Goal: Task Accomplishment & Management: Use online tool/utility

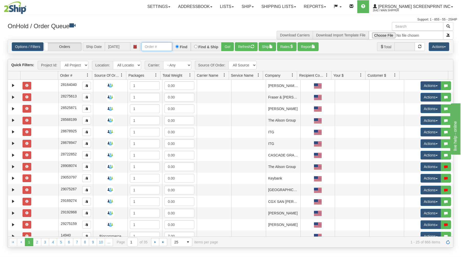
click at [164, 47] on input "text" at bounding box center [156, 46] width 31 height 9
type input "3"
type input "31428754"
click at [229, 45] on button "Go!" at bounding box center [227, 46] width 13 height 9
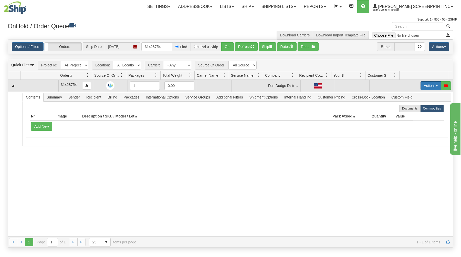
click at [423, 83] on button "Actions" at bounding box center [431, 85] width 20 height 9
click at [417, 95] on link "Open" at bounding box center [420, 95] width 41 height 7
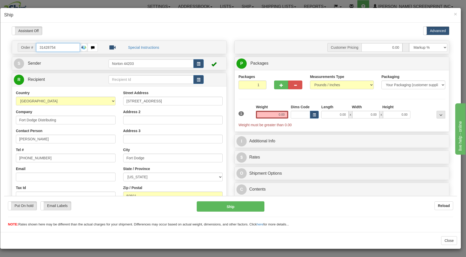
type input "3.60"
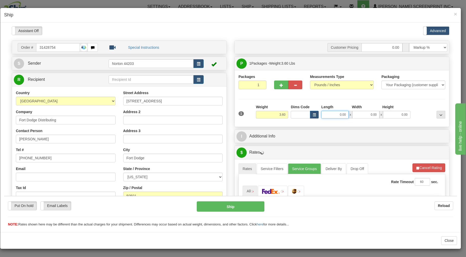
click at [331, 114] on input "0.00" at bounding box center [334, 114] width 27 height 8
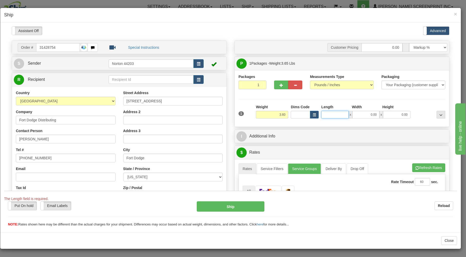
type input "3.65"
type input "19.00"
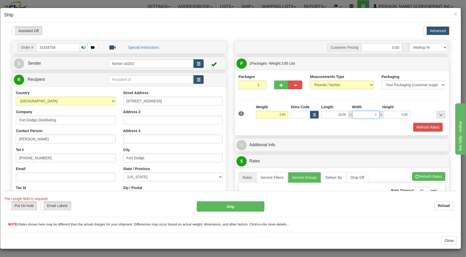
type input "17"
type input "3.60"
type input "17.00"
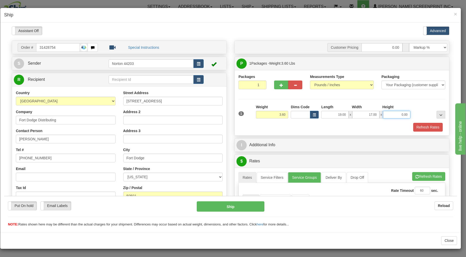
type input "3.55"
type input "4"
type input "3.60"
type input "4.00"
click at [319, 124] on div "Refresh Rates" at bounding box center [341, 126] width 209 height 9
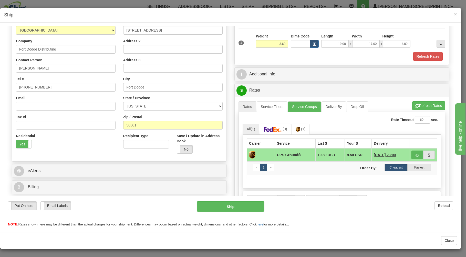
scroll to position [82, 0]
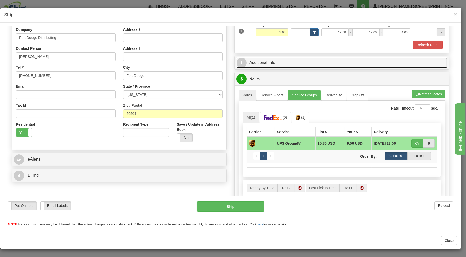
click at [300, 61] on link "I Additional Info" at bounding box center [342, 62] width 211 height 11
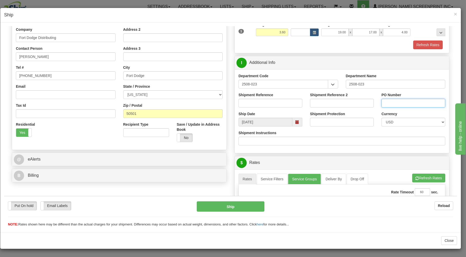
drag, startPoint x: 380, startPoint y: 104, endPoint x: 381, endPoint y: 101, distance: 3.1
click at [382, 102] on input "PO Number" at bounding box center [414, 102] width 64 height 9
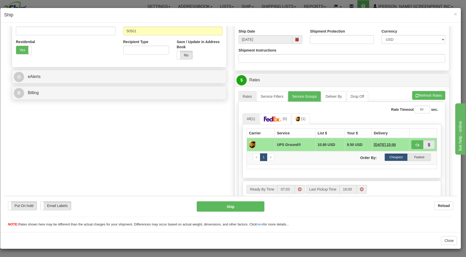
type input "PO #2070294"
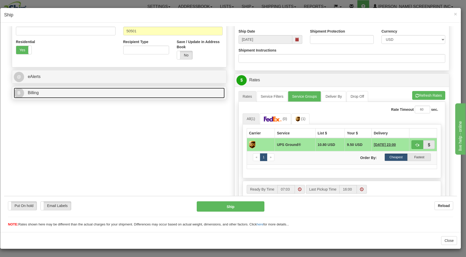
click at [151, 93] on link "B Billing" at bounding box center [119, 92] width 211 height 11
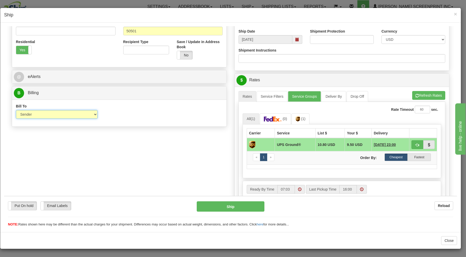
click at [16, 110] on select "Sender Recipient Third Party Collect" at bounding box center [57, 114] width 82 height 9
select select "3"
click option "Third Party" at bounding box center [4, 26] width 0 height 0
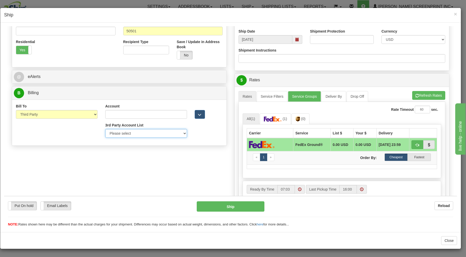
click at [105, 129] on select "Please select GITI-332021982-FedEx Express® CACHE-372964065-FedEx Express® LOWE…" at bounding box center [146, 133] width 82 height 9
click at [303, 120] on span "(0)" at bounding box center [303, 118] width 4 height 4
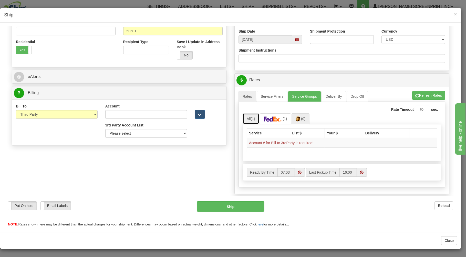
click at [248, 119] on link "All (1)" at bounding box center [251, 118] width 17 height 11
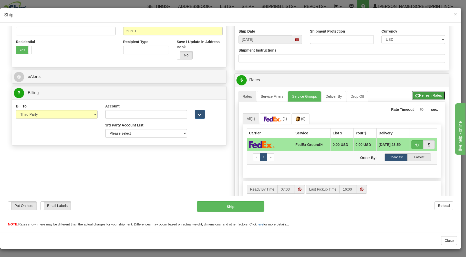
click at [425, 94] on button "Refresh Rates" at bounding box center [428, 95] width 33 height 9
select select
click at [301, 119] on span "(0)" at bounding box center [303, 118] width 4 height 4
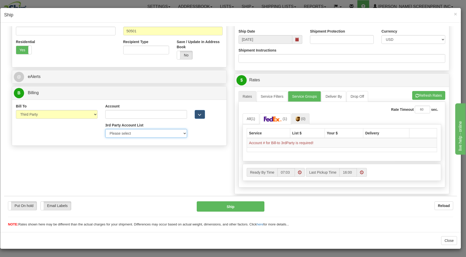
click at [105, 129] on select "Please select PRAIRIE WIND -37V67Y-UPS SCHEELS-E58611-UPS MORLEY MOSS-X55423-UP…" at bounding box center [146, 133] width 82 height 9
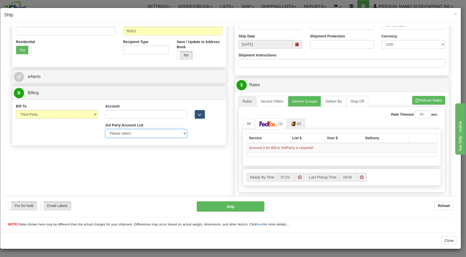
type input "4.35"
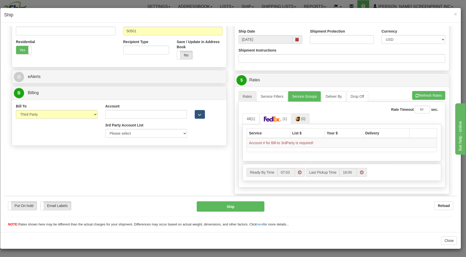
click at [262, 14] on h4 "Ship" at bounding box center [230, 15] width 453 height 7
click at [456, 13] on span "×" at bounding box center [455, 14] width 3 height 6
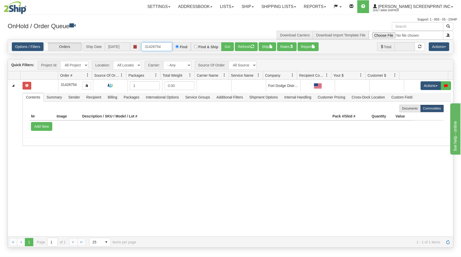
drag, startPoint x: 145, startPoint y: 46, endPoint x: 202, endPoint y: 35, distance: 58.1
click at [172, 42] on input "31428754" at bounding box center [156, 46] width 31 height 9
type input "16987"
click at [227, 47] on button "Go!" at bounding box center [227, 46] width 13 height 9
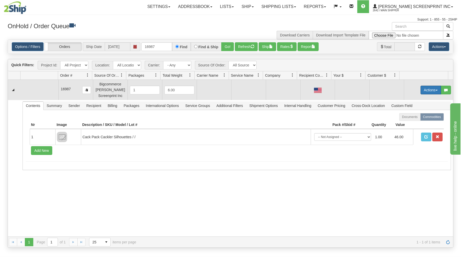
click at [428, 87] on button "Actions" at bounding box center [431, 90] width 20 height 9
click at [418, 101] on link "Open" at bounding box center [420, 99] width 41 height 7
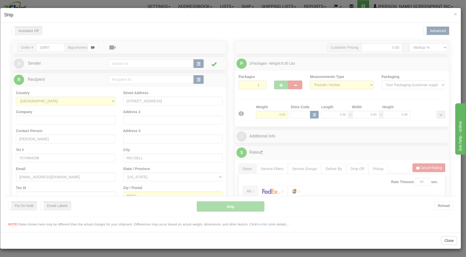
scroll to position [0, 0]
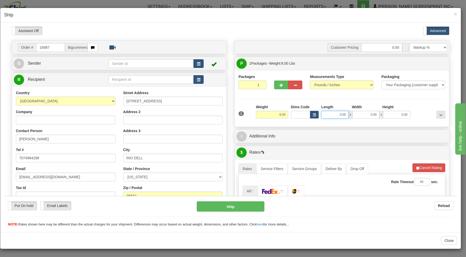
drag, startPoint x: 329, startPoint y: 114, endPoint x: 334, endPoint y: 109, distance: 6.9
click at [330, 113] on input "0.00" at bounding box center [334, 114] width 27 height 8
type input "26.00"
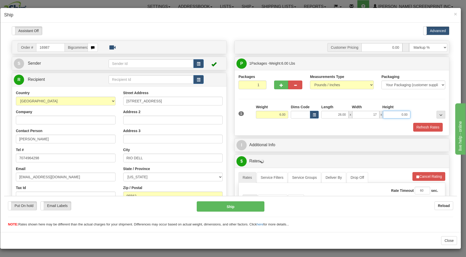
type input "17.00"
type input "4.00"
type input "4.35"
click at [306, 120] on div "1 Weight 4.35 Dims Code x x" at bounding box center [341, 113] width 209 height 18
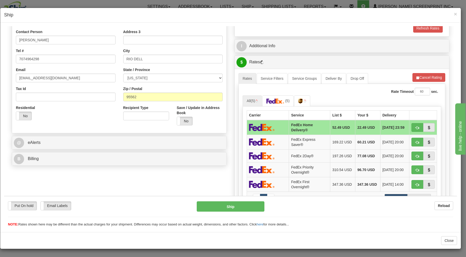
scroll to position [110, 0]
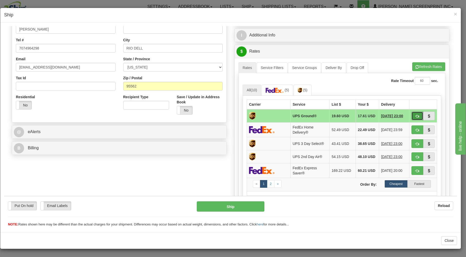
click at [415, 114] on button "button" at bounding box center [418, 115] width 12 height 9
type input "03"
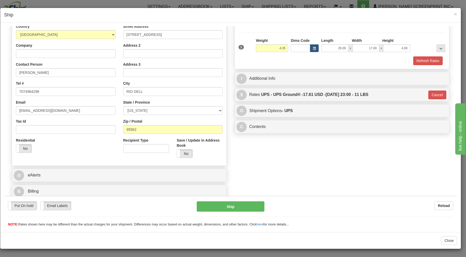
scroll to position [67, 0]
click at [252, 203] on button "Ship" at bounding box center [231, 206] width 68 height 10
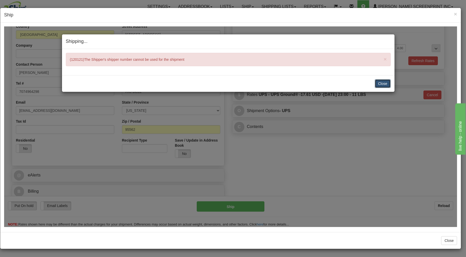
click at [385, 84] on button "Close" at bounding box center [383, 83] width 16 height 9
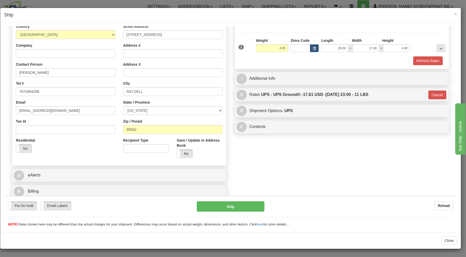
type input "4.40"
type input "03"
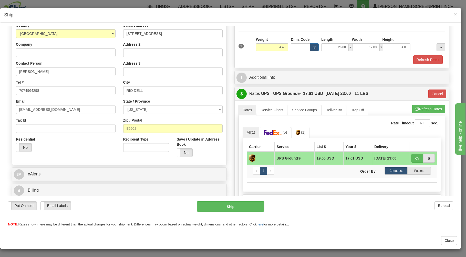
type input "0.00"
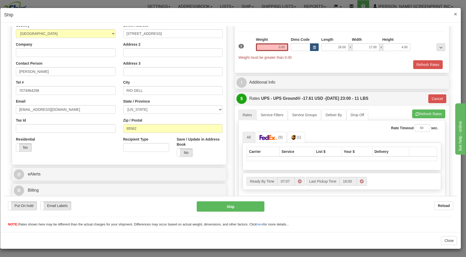
click at [454, 13] on span "×" at bounding box center [455, 14] width 3 height 6
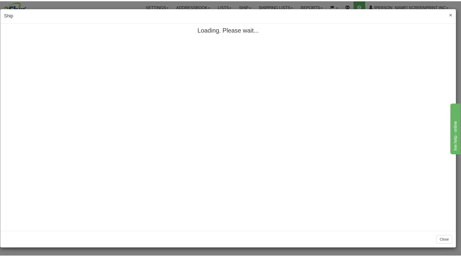
scroll to position [0, 0]
